Goal: Task Accomplishment & Management: Use online tool/utility

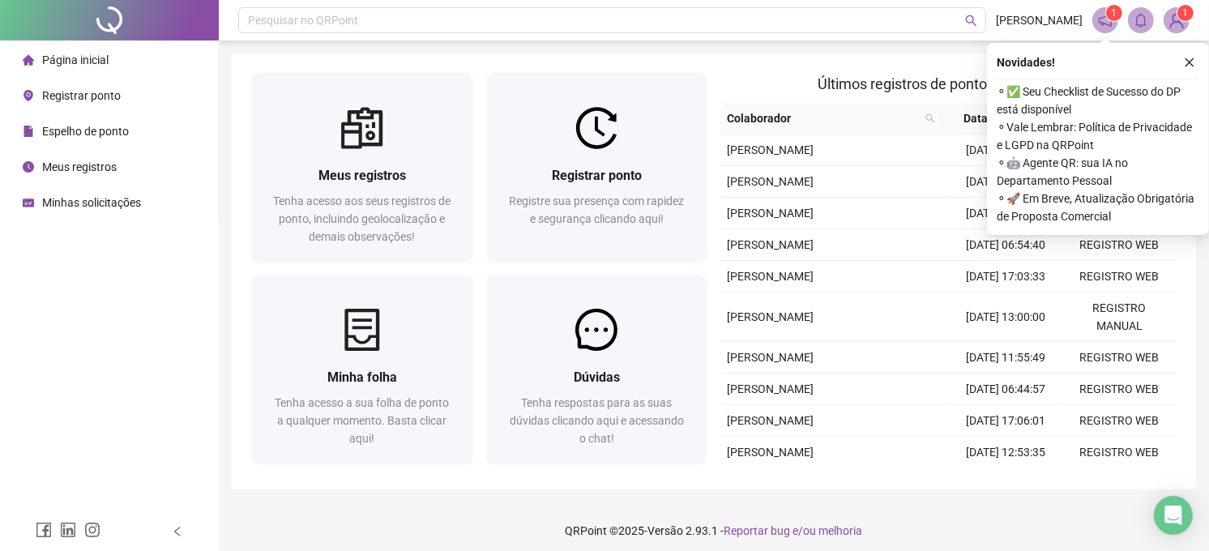
click at [92, 91] on span "Registrar ponto" at bounding box center [81, 95] width 79 height 13
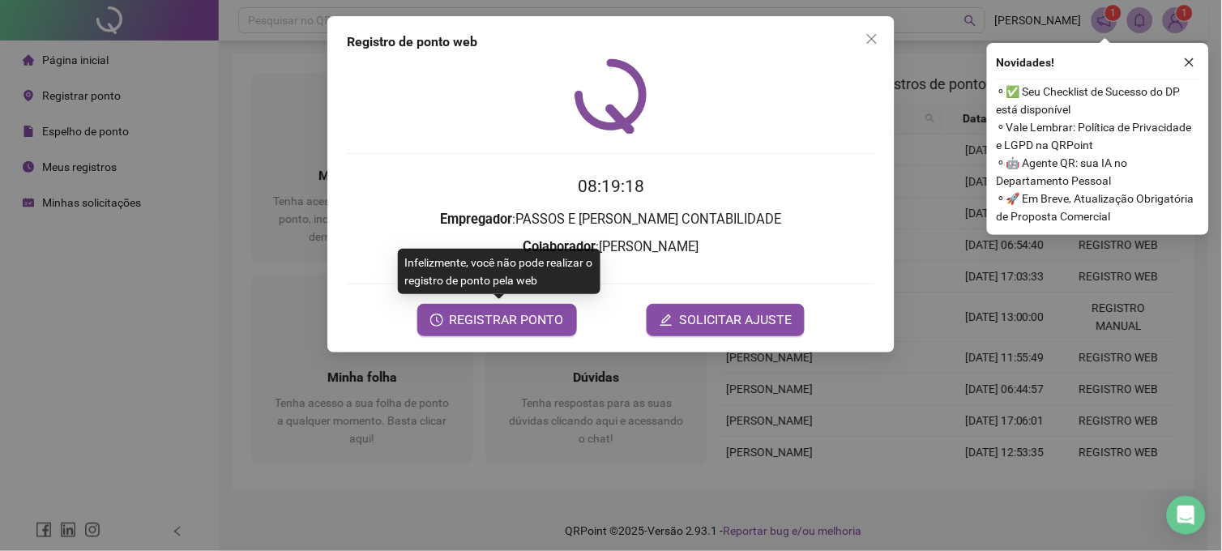
click at [472, 293] on div "Infelizmente, você não pode realizar o registro de ponto pela web" at bounding box center [499, 271] width 203 height 45
click at [484, 319] on span "REGISTRAR PONTO" at bounding box center [507, 319] width 114 height 19
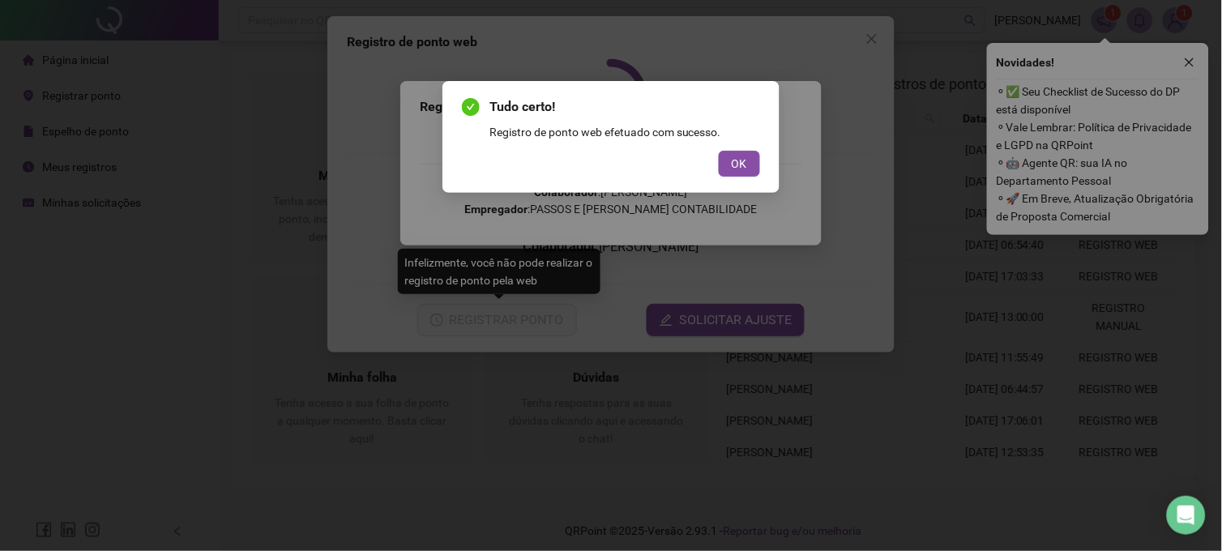
click at [752, 148] on div "Tudo certo! Registro de ponto web efetuado com sucesso. OK" at bounding box center [611, 136] width 298 height 79
click at [750, 160] on button "OK" at bounding box center [739, 164] width 41 height 26
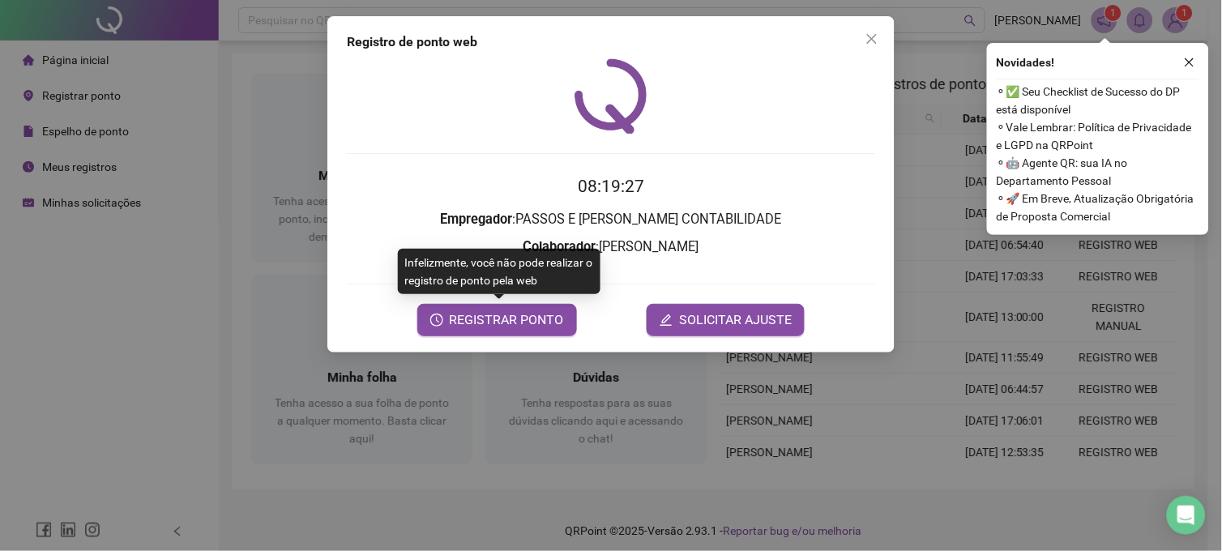
click at [1055, 0] on html "Página inicial Registrar ponto Espelho de ponto Meus registros Minhas solicitaç…" at bounding box center [611, 275] width 1222 height 551
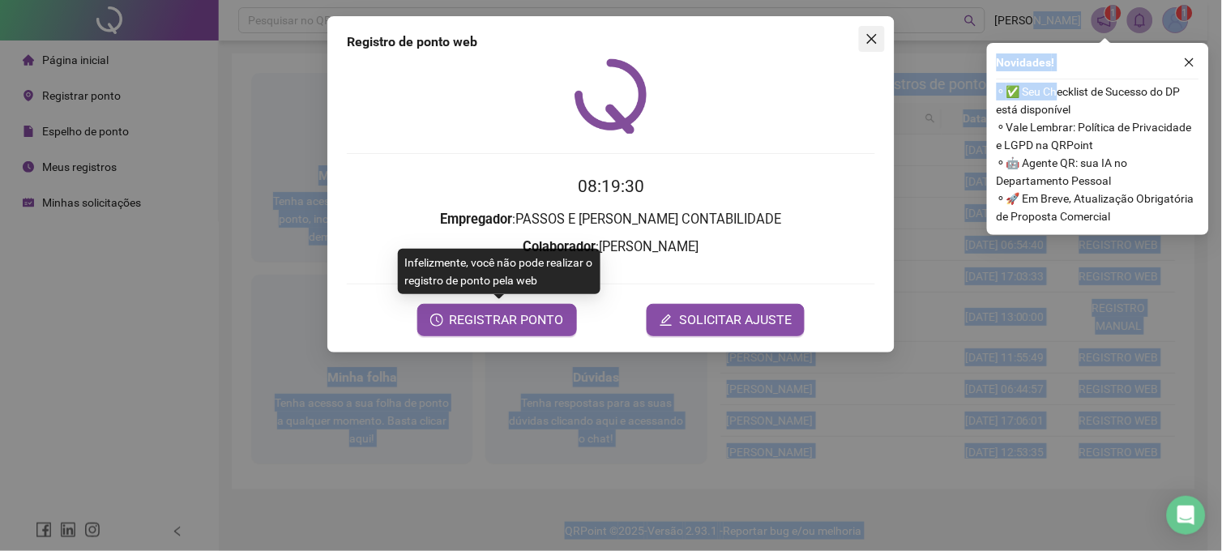
click at [865, 38] on icon "close" at bounding box center [871, 38] width 13 height 13
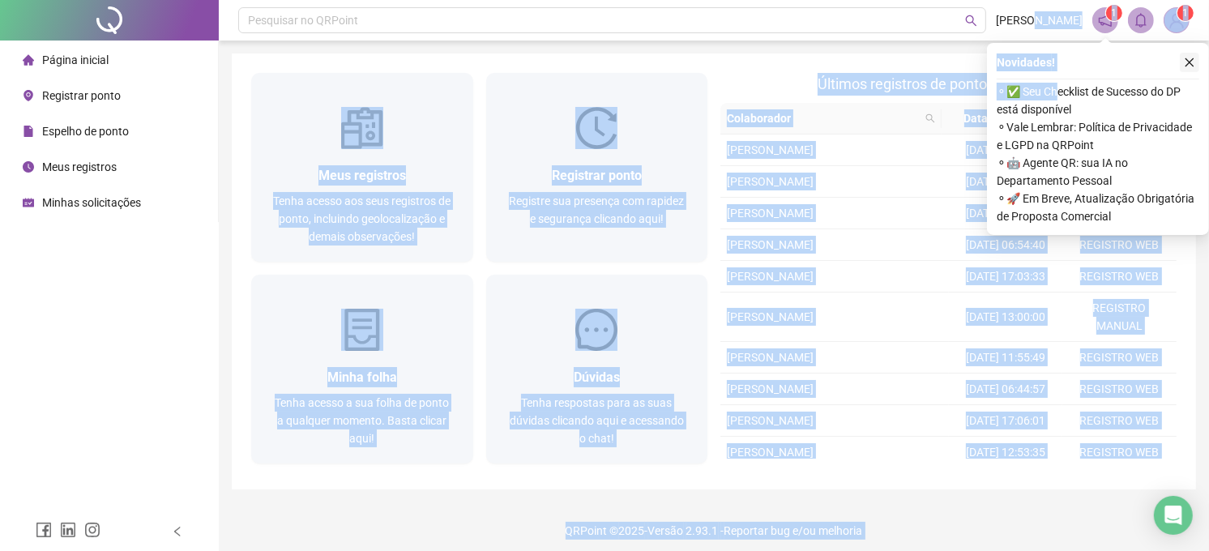
click at [1189, 61] on icon "close" at bounding box center [1189, 62] width 11 height 11
